Goal: Transaction & Acquisition: Obtain resource

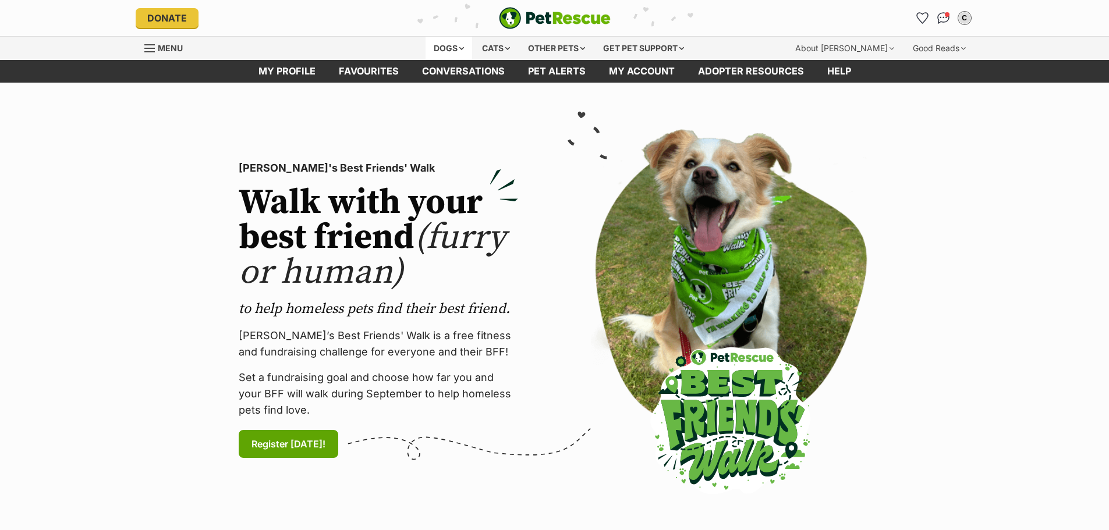
click at [435, 47] on div "Dogs" at bounding box center [449, 48] width 47 height 23
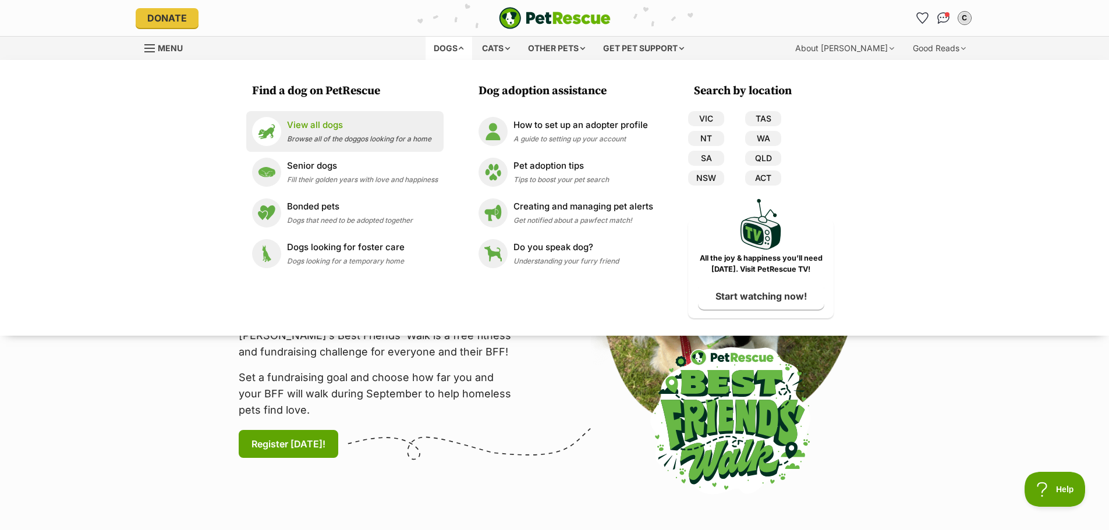
click at [327, 131] on p "View all dogs" at bounding box center [359, 125] width 144 height 13
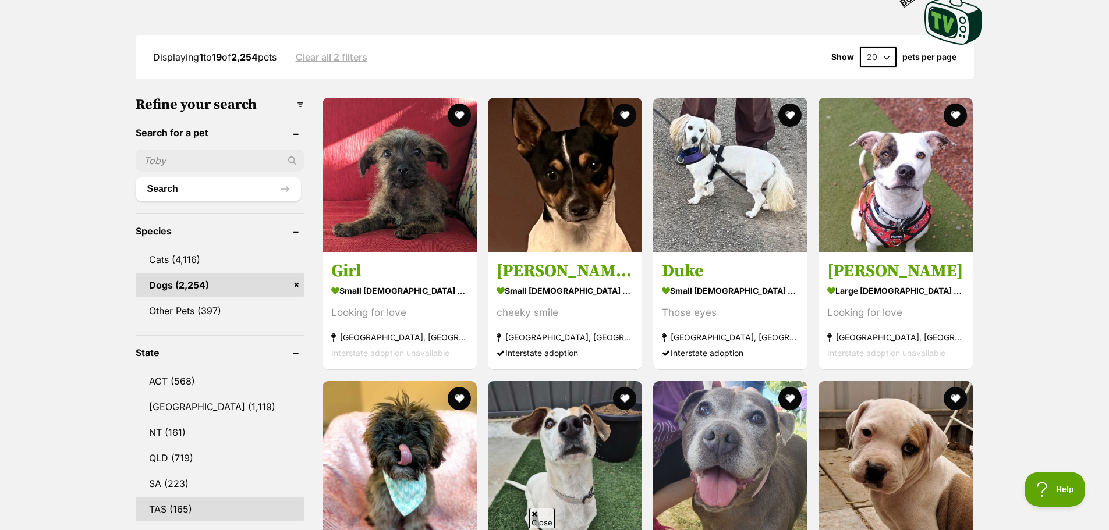
scroll to position [349, 0]
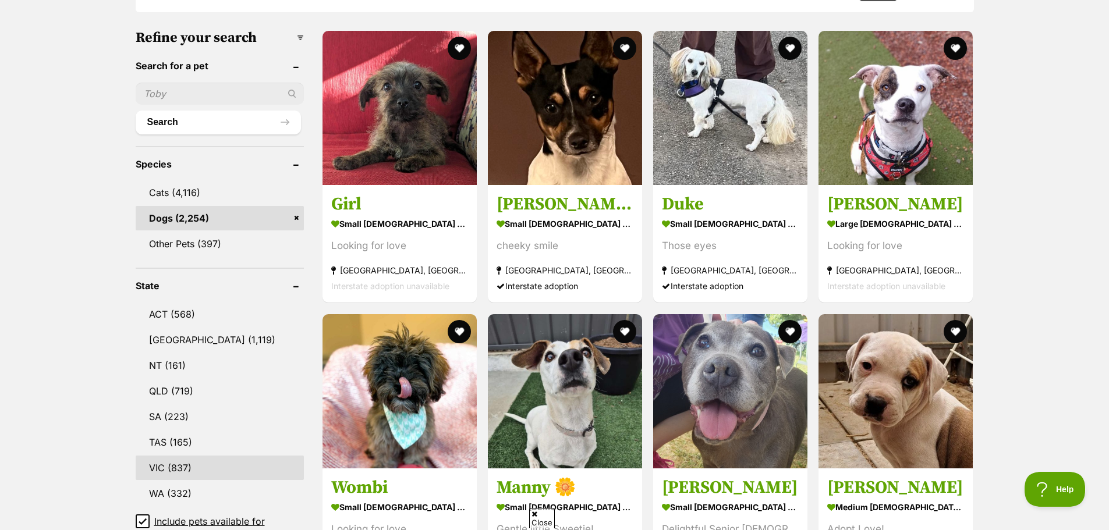
click at [178, 466] on link "VIC (837)" at bounding box center [220, 468] width 168 height 24
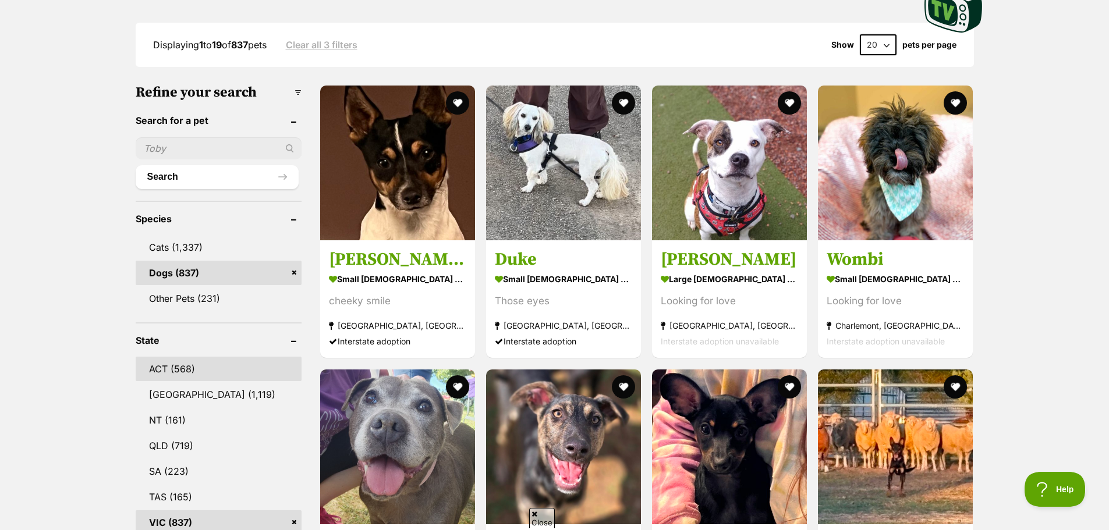
scroll to position [524, 0]
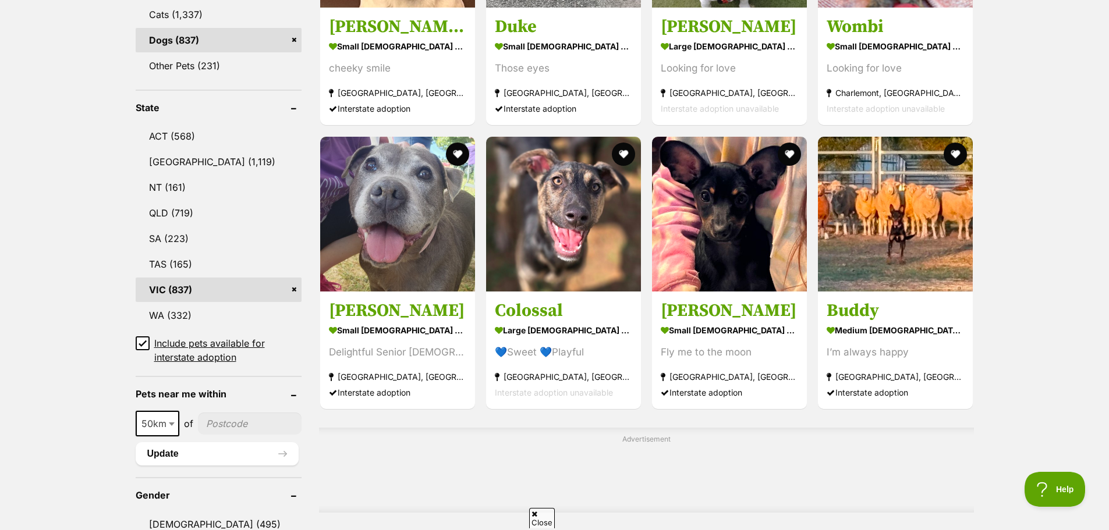
click at [140, 344] on icon at bounding box center [142, 343] width 7 height 5
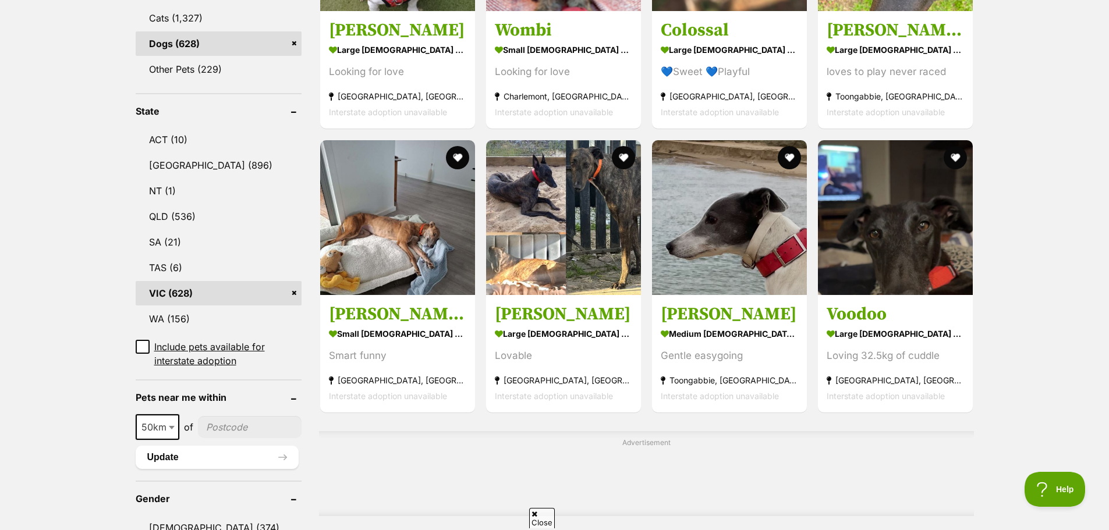
scroll to position [640, 0]
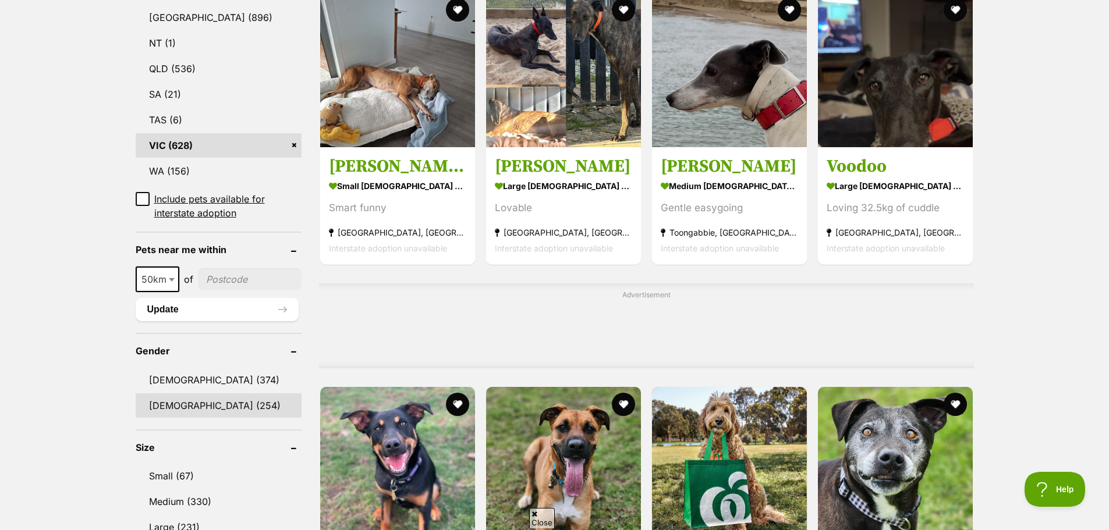
click at [162, 395] on link "Female (254)" at bounding box center [219, 406] width 166 height 24
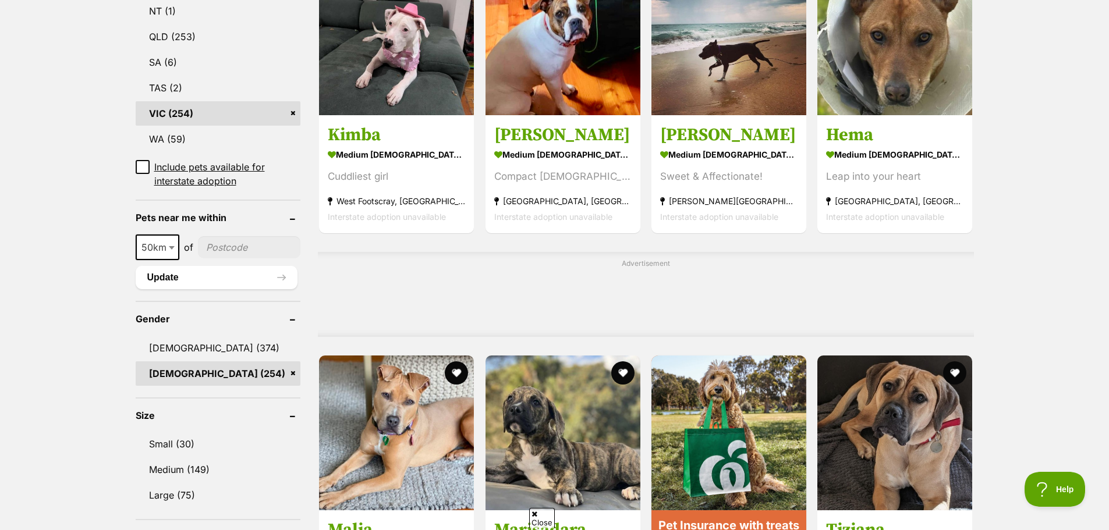
scroll to position [873, 0]
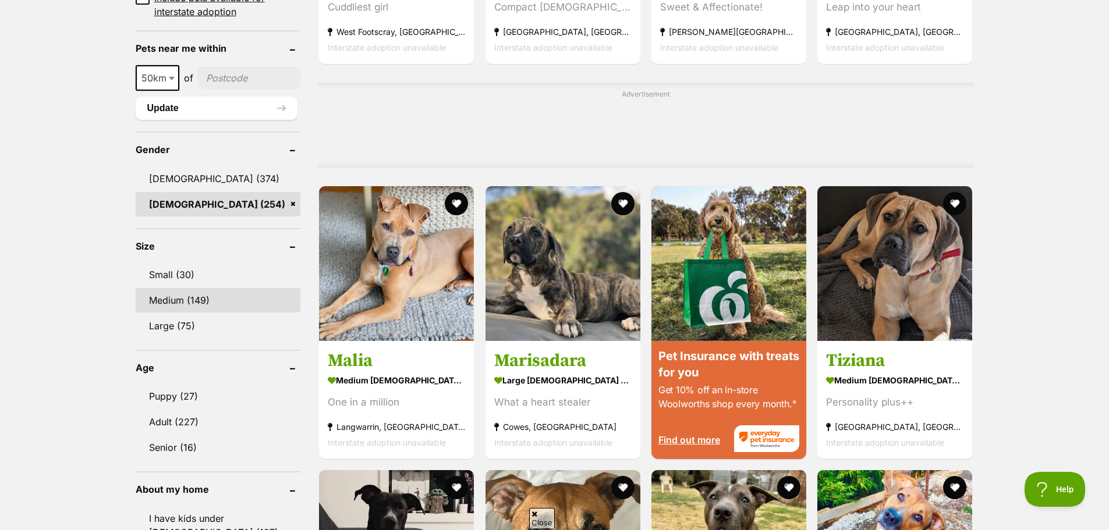
click at [194, 288] on link "Medium (149)" at bounding box center [218, 300] width 165 height 24
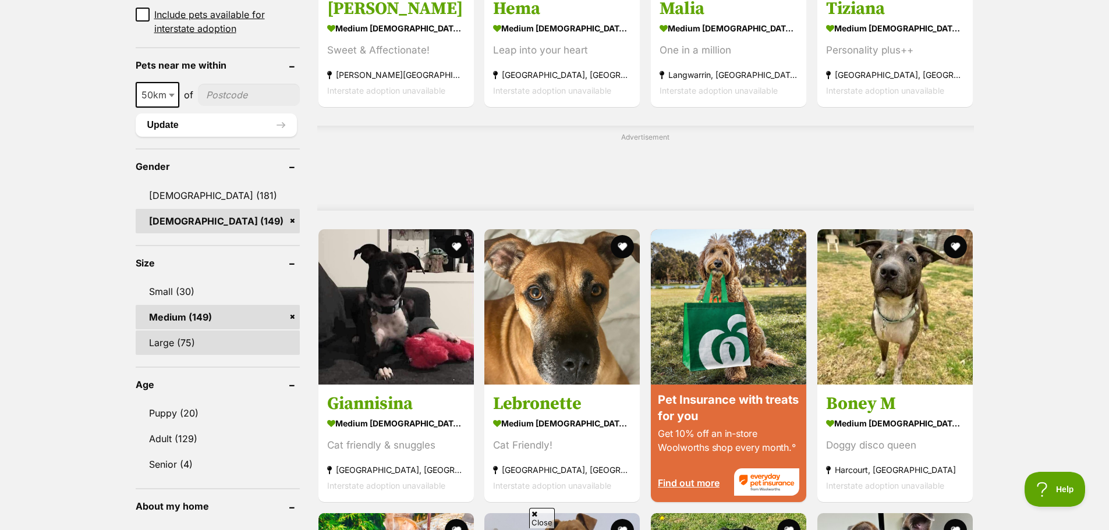
scroll to position [990, 0]
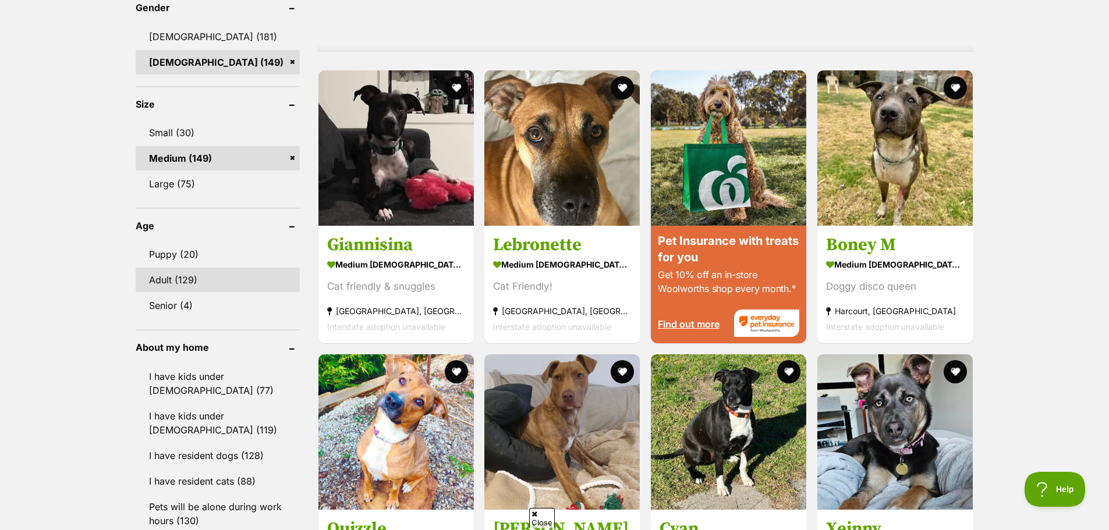
click at [164, 281] on link "Adult (129)" at bounding box center [218, 280] width 164 height 24
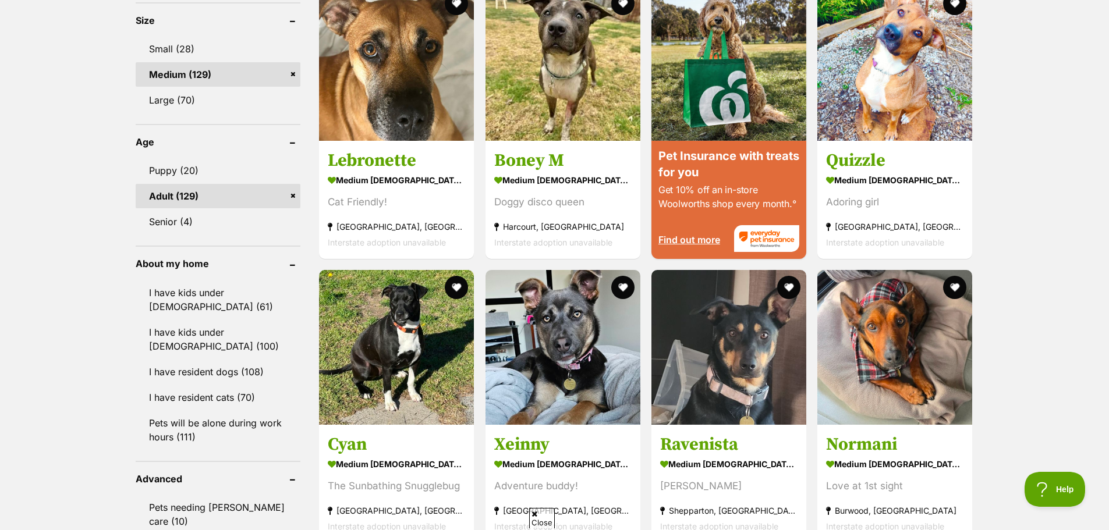
scroll to position [815, 0]
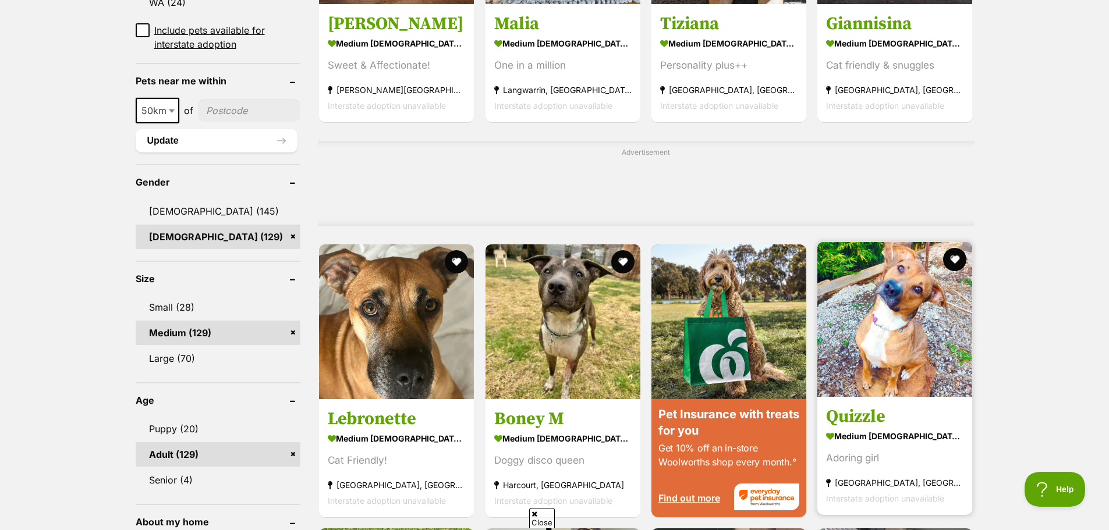
click at [888, 341] on img at bounding box center [894, 319] width 155 height 155
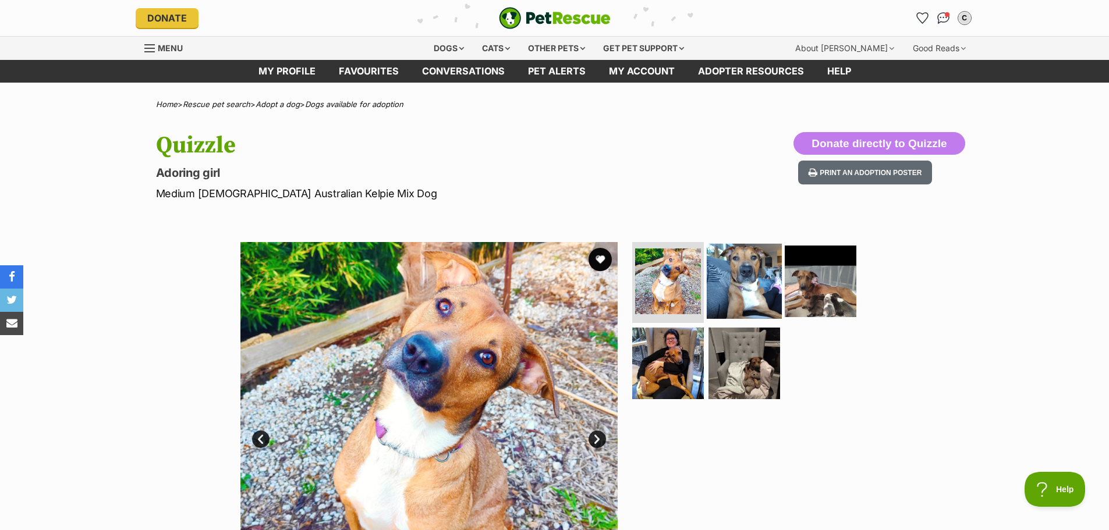
click at [728, 295] on img at bounding box center [744, 280] width 75 height 75
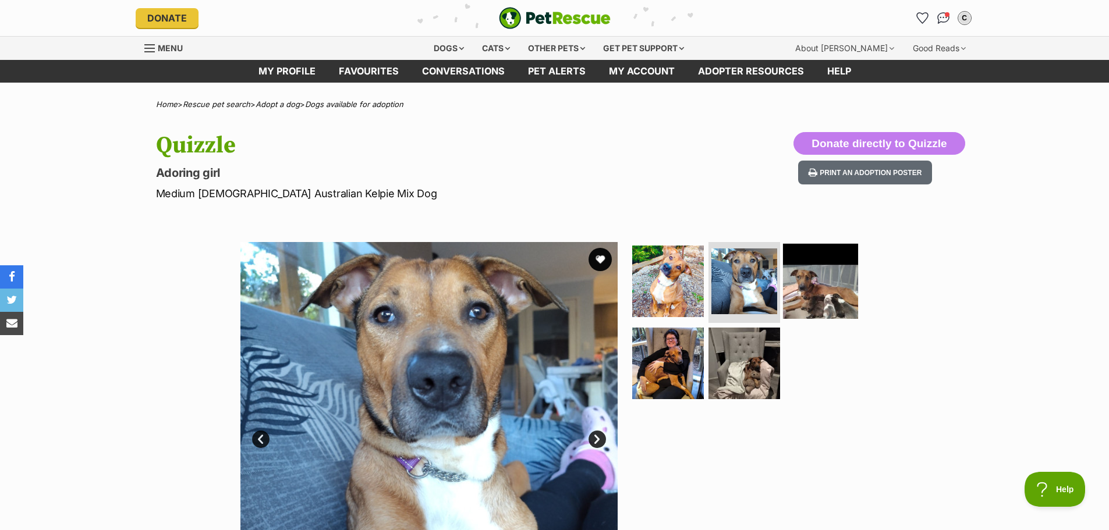
click at [812, 284] on img at bounding box center [820, 280] width 75 height 75
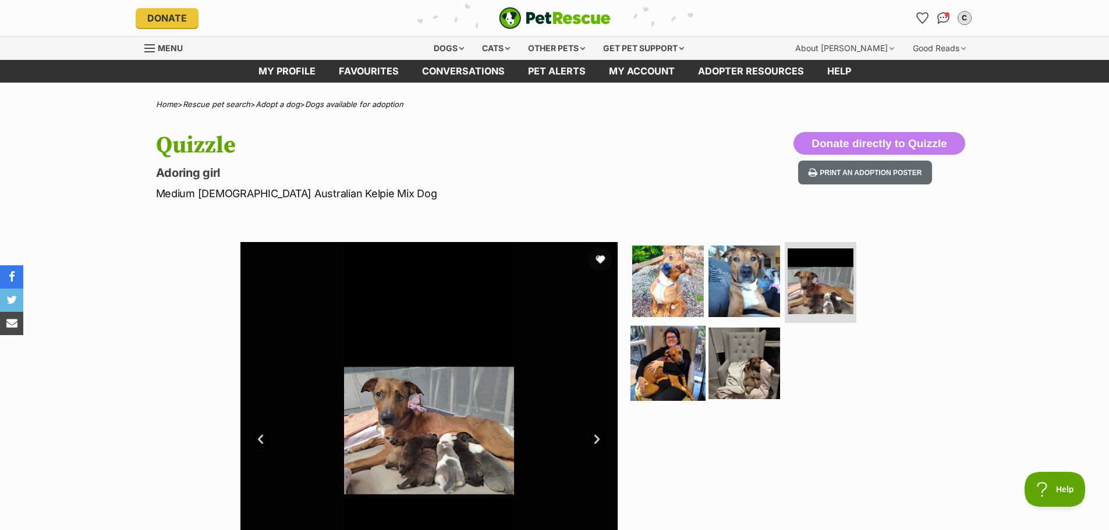
click at [660, 369] on img at bounding box center [667, 363] width 75 height 75
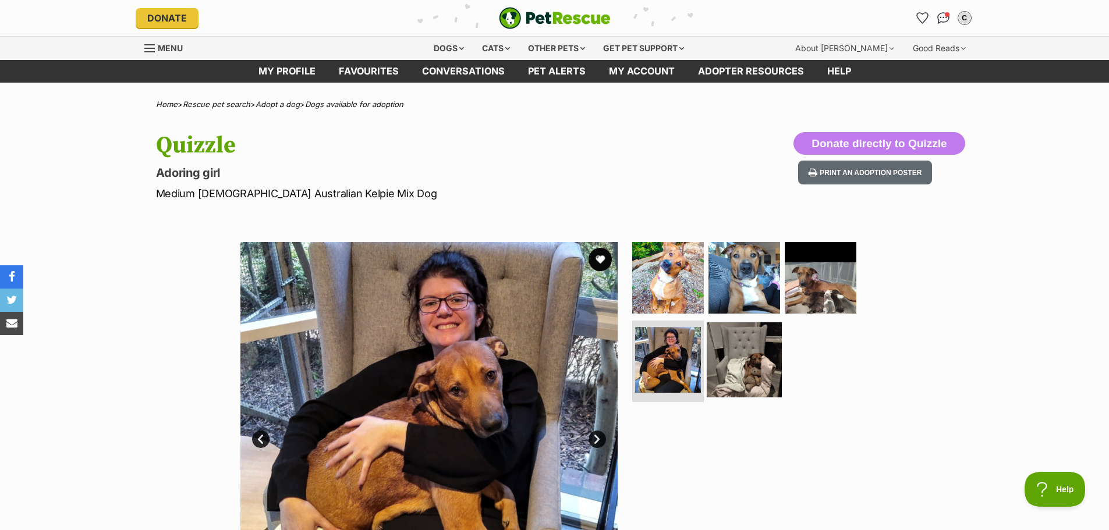
click at [735, 360] on img at bounding box center [744, 360] width 75 height 75
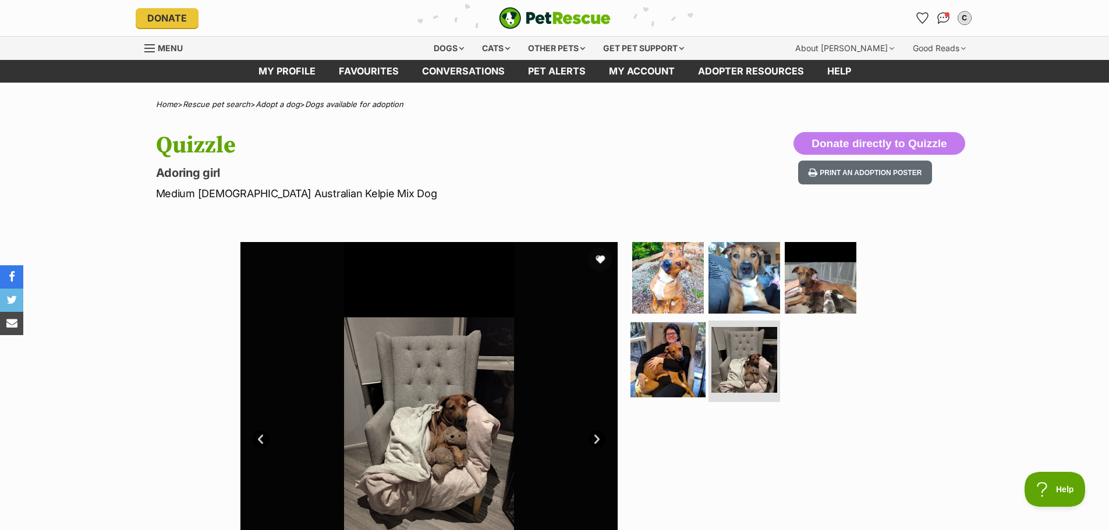
click at [654, 376] on img at bounding box center [667, 360] width 75 height 75
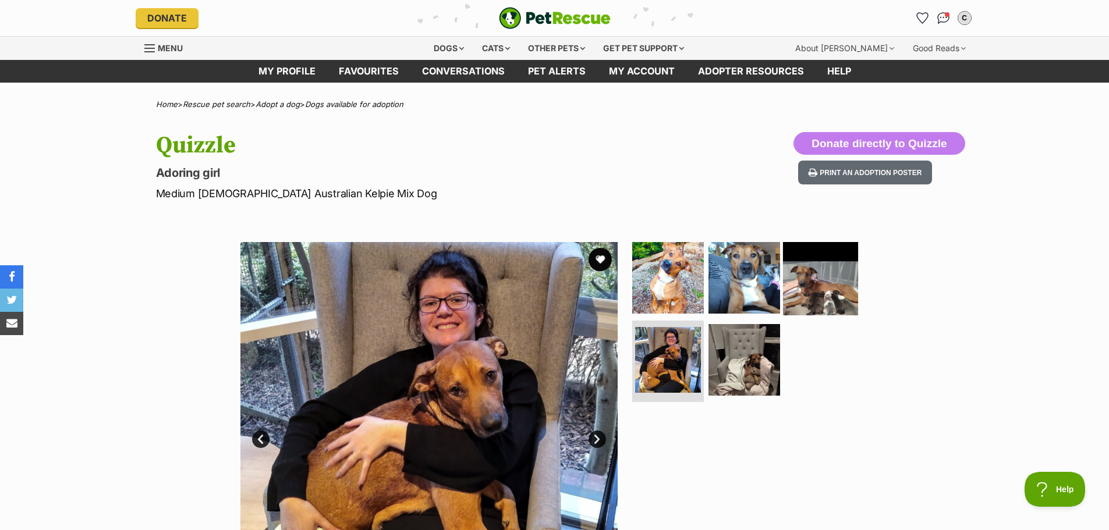
click at [821, 280] on img at bounding box center [820, 277] width 75 height 75
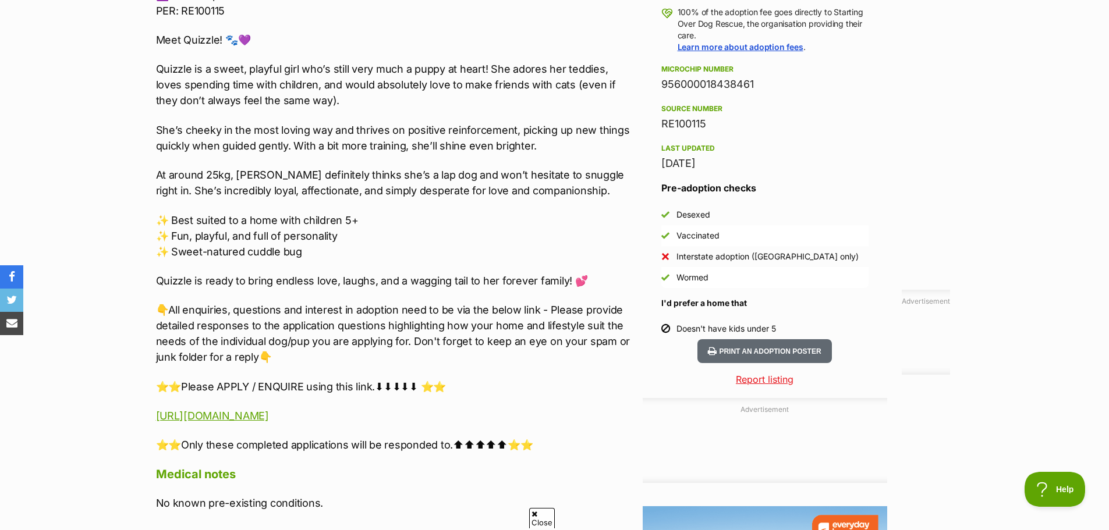
scroll to position [1048, 0]
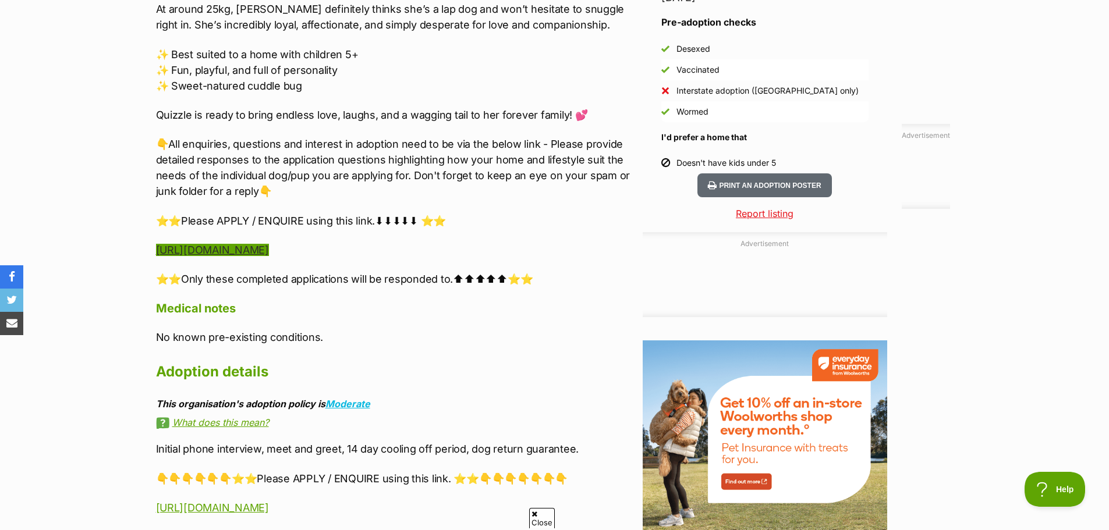
click at [269, 246] on link "https://www.startingoverdogrescue.org.au/adoption-application-form/" at bounding box center [212, 250] width 113 height 12
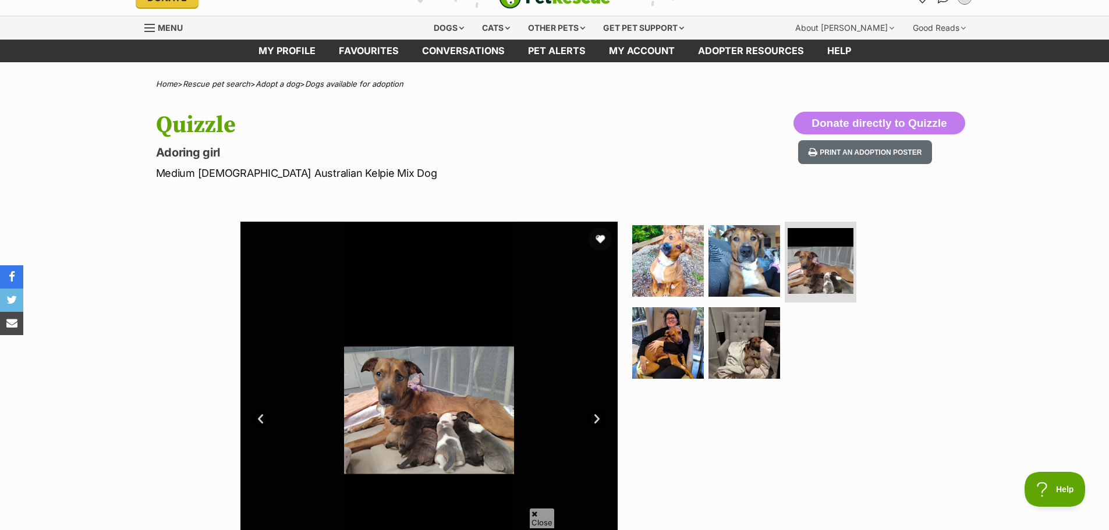
scroll to position [0, 0]
